Goal: Information Seeking & Learning: Learn about a topic

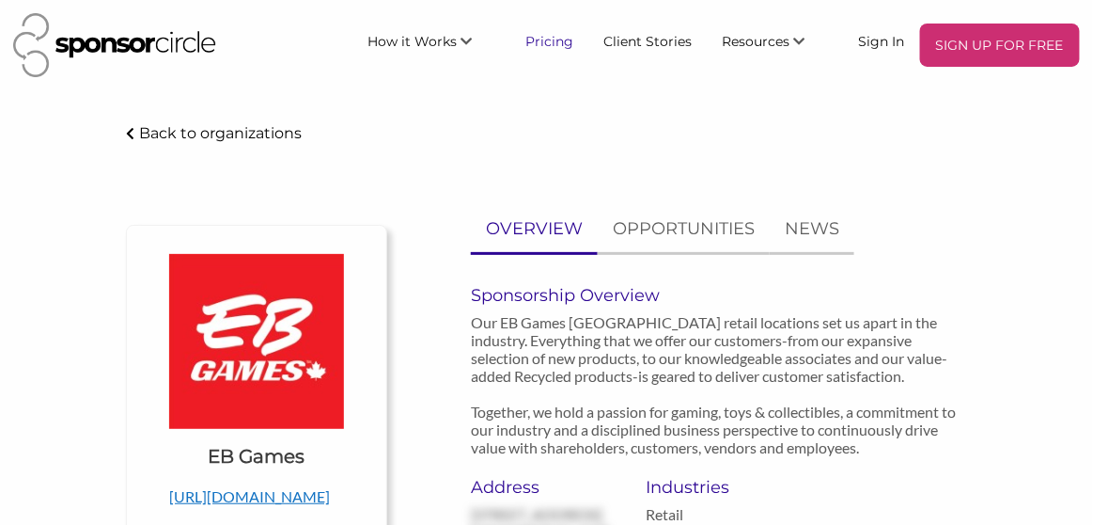
click at [556, 43] on link "Pricing" at bounding box center [550, 41] width 78 height 34
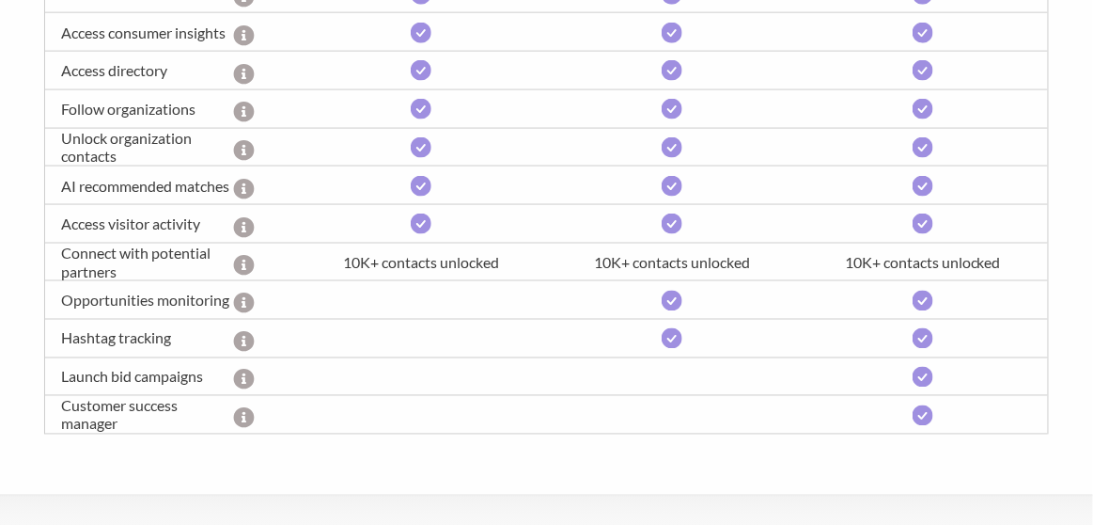
scroll to position [281, 0]
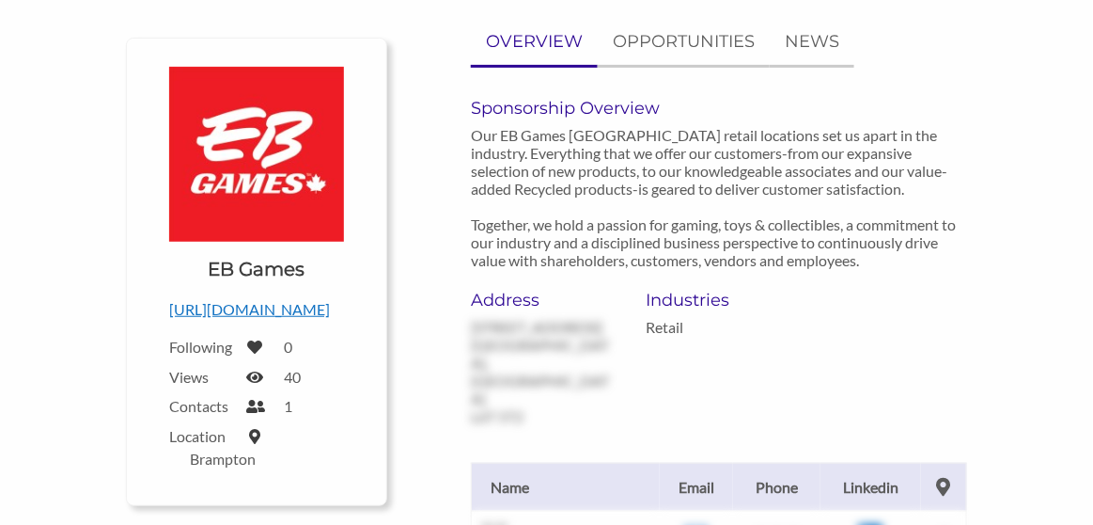
scroll to position [281, 0]
